Goal: Task Accomplishment & Management: Complete application form

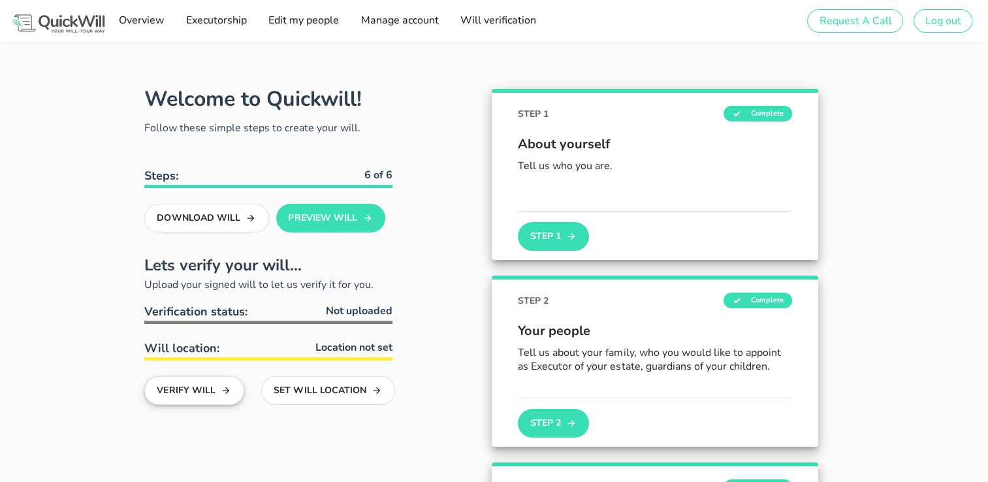
click at [187, 389] on button "Verify Will" at bounding box center [194, 390] width 100 height 29
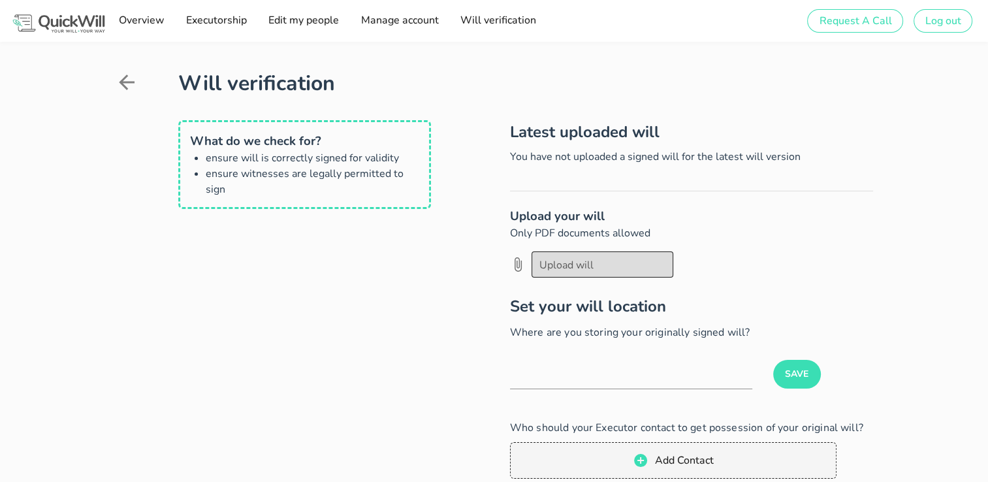
click at [562, 265] on div at bounding box center [602, 264] width 126 height 22
click at [781, 372] on button "Save" at bounding box center [797, 374] width 48 height 29
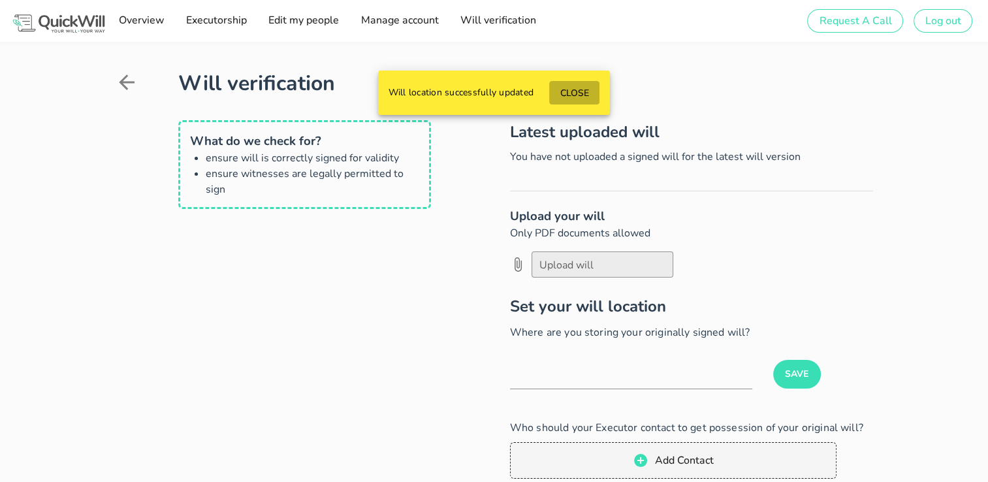
click at [575, 88] on span "CLOSE" at bounding box center [574, 93] width 29 height 12
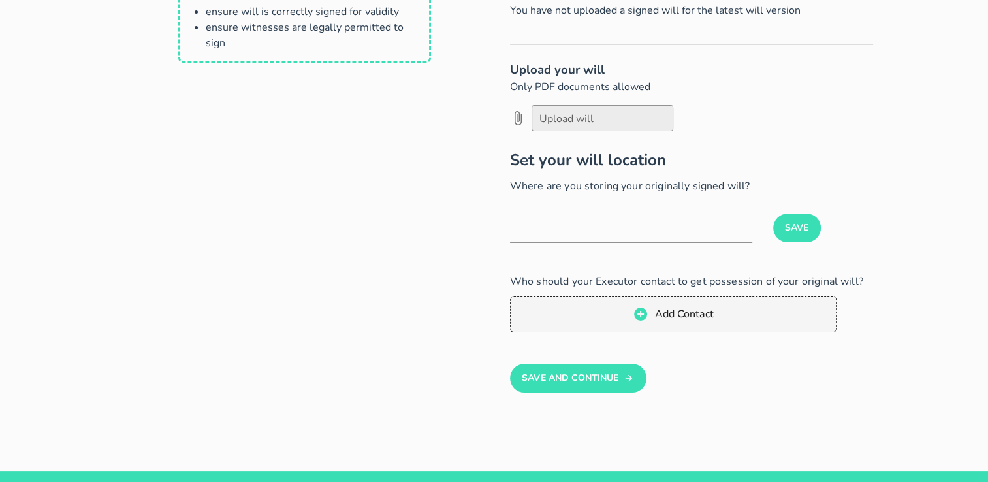
scroll to position [146, 0]
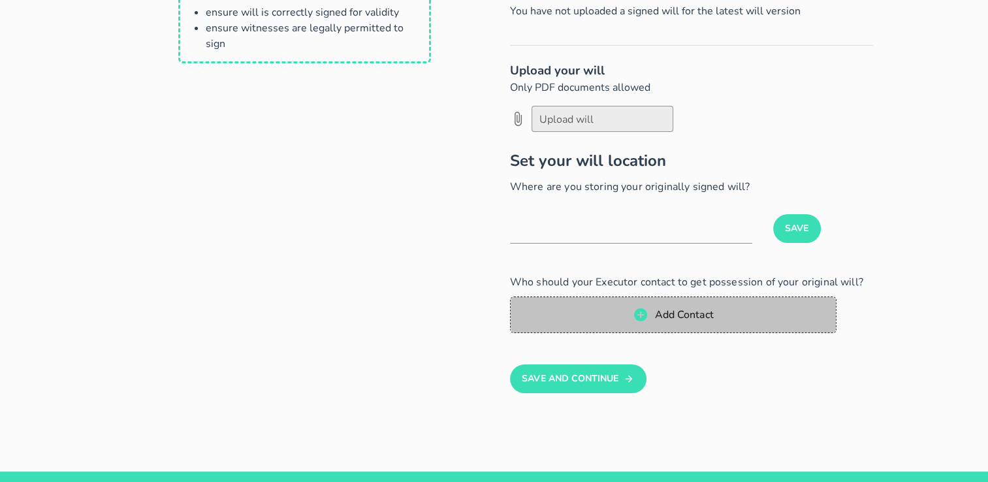
click at [670, 317] on span "Add Contact" at bounding box center [683, 315] width 59 height 14
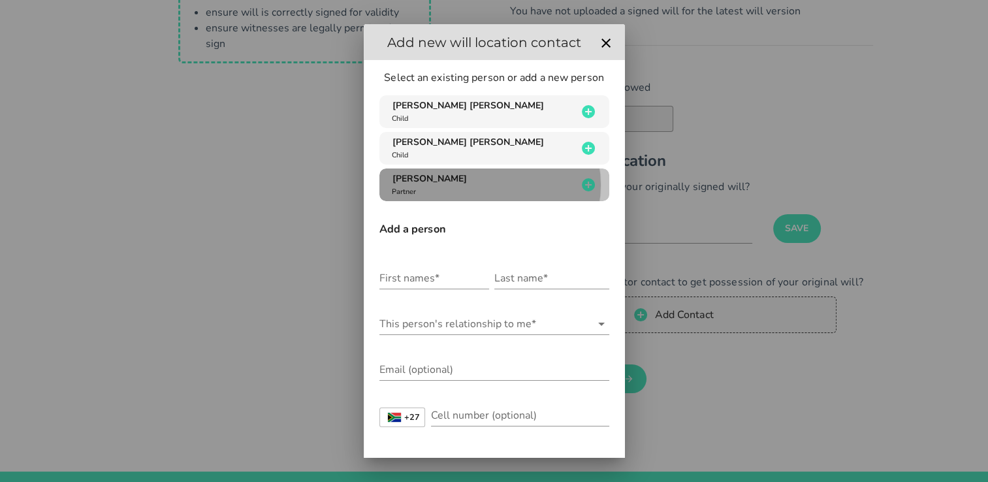
click at [439, 180] on span "[PERSON_NAME]" at bounding box center [429, 178] width 74 height 12
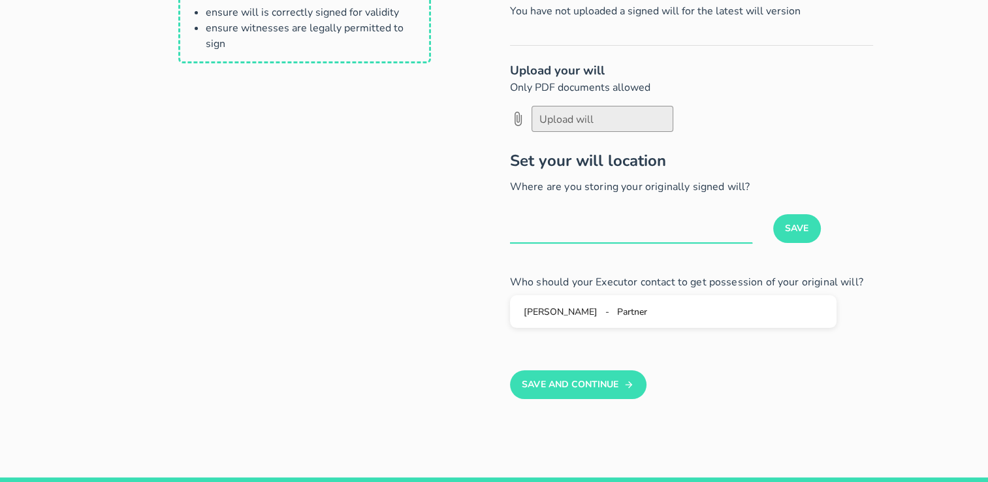
click at [600, 231] on input "text" at bounding box center [631, 232] width 242 height 21
type input "At home in [GEOGRAPHIC_DATA], red file."
click at [786, 226] on button "Save" at bounding box center [797, 228] width 48 height 29
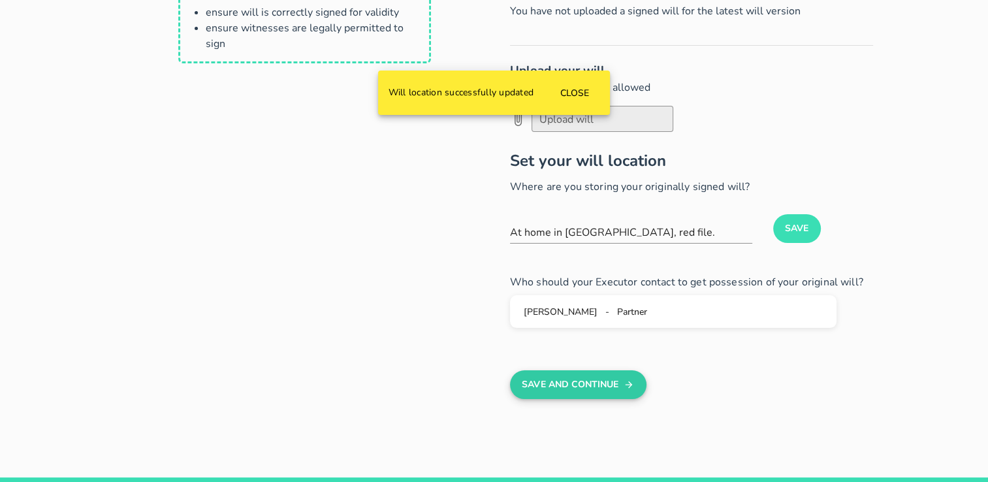
click at [561, 383] on button "Save And Continue" at bounding box center [578, 384] width 136 height 29
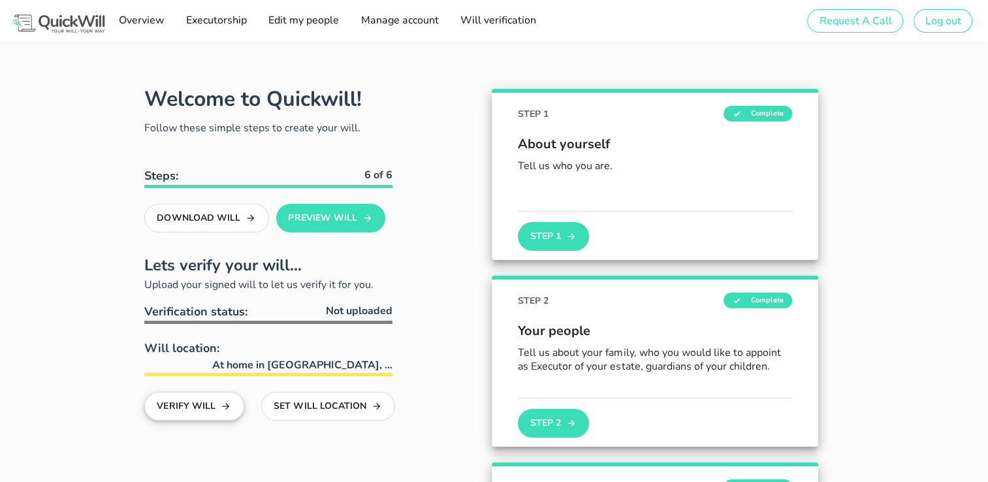
click at [192, 392] on button "Verify Will" at bounding box center [194, 406] width 100 height 29
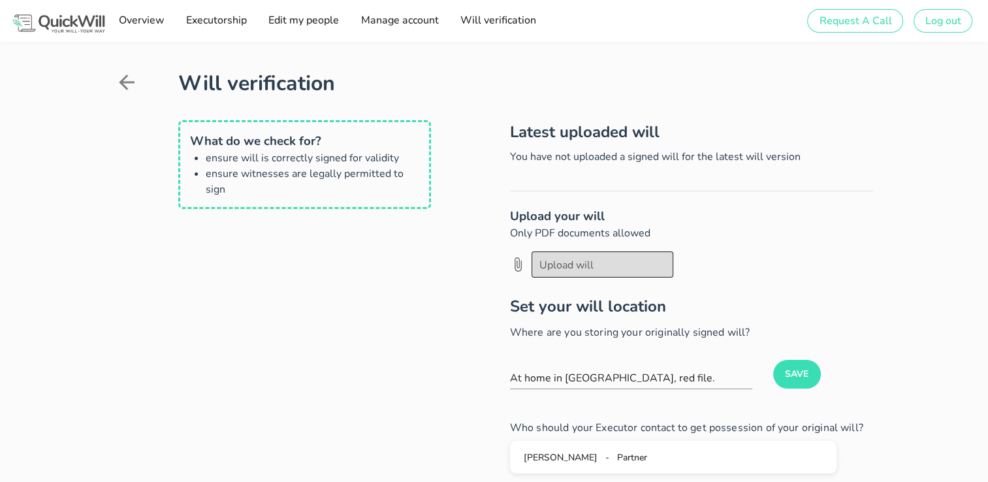
click at [569, 268] on div at bounding box center [602, 264] width 126 height 22
click at [516, 261] on icon "Upload will prepended action" at bounding box center [518, 265] width 16 height 16
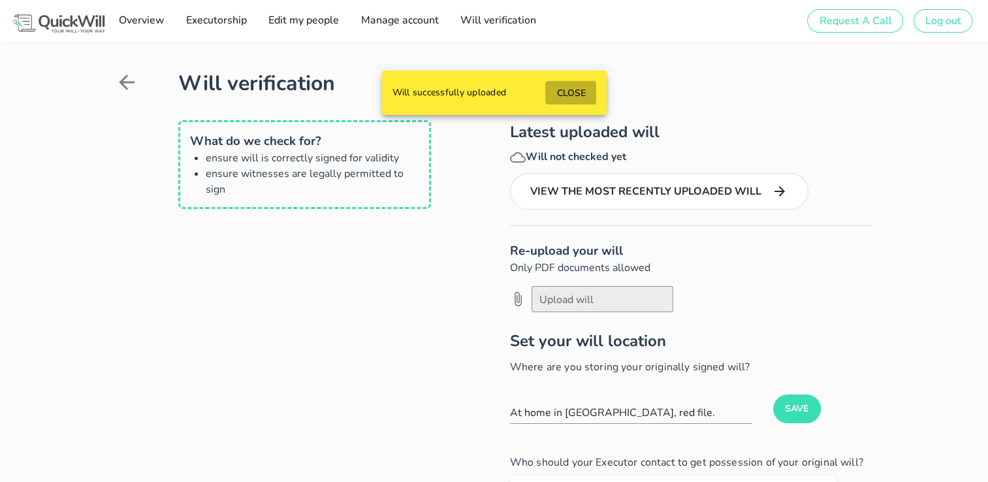
click at [570, 93] on span "CLOSE" at bounding box center [570, 93] width 29 height 12
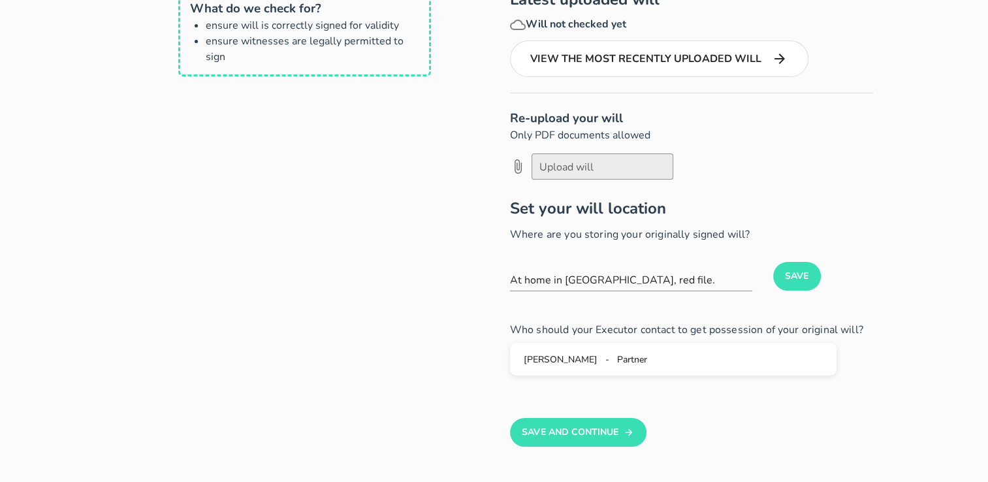
scroll to position [167, 0]
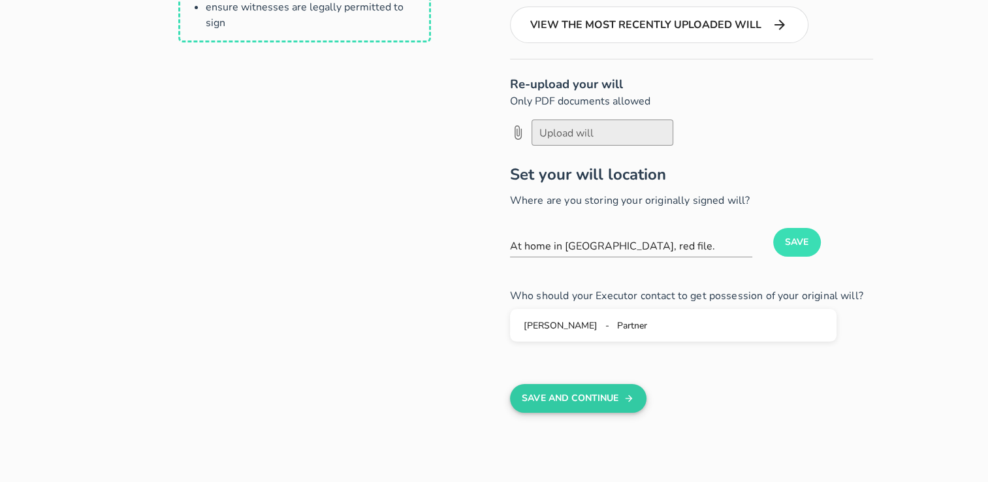
click at [586, 402] on button "Save And Continue" at bounding box center [578, 398] width 136 height 29
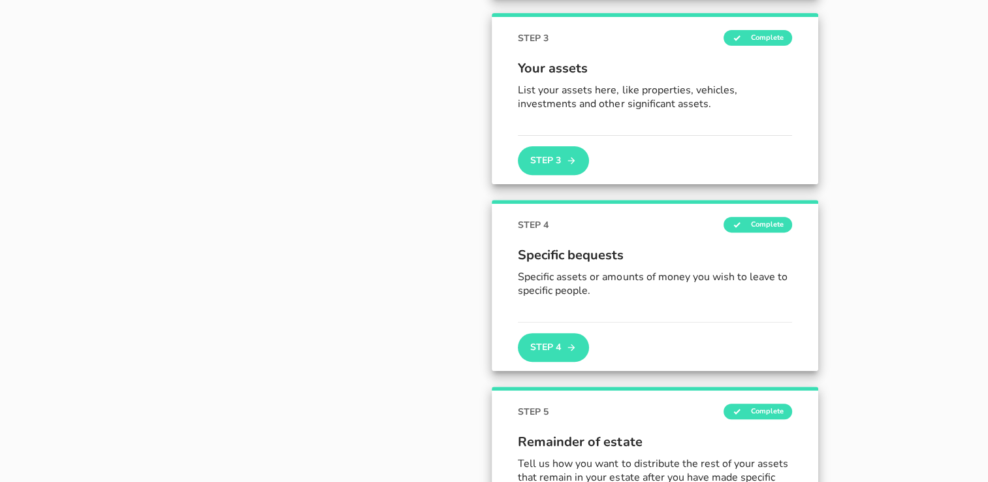
scroll to position [554, 0]
